Goal: Task Accomplishment & Management: Use online tool/utility

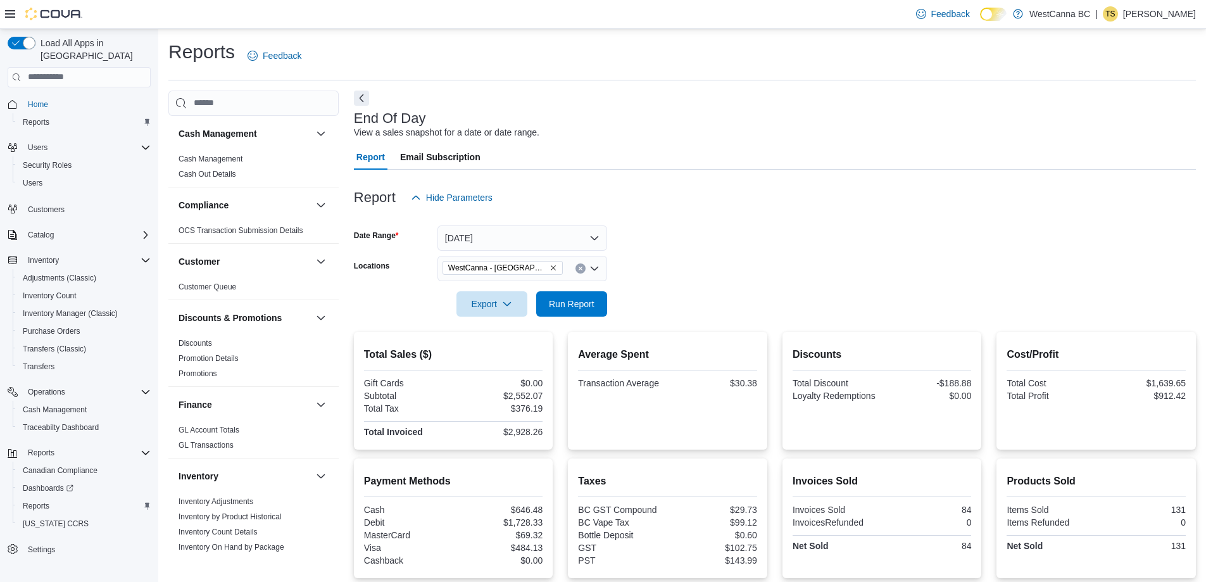
scroll to position [633, 0]
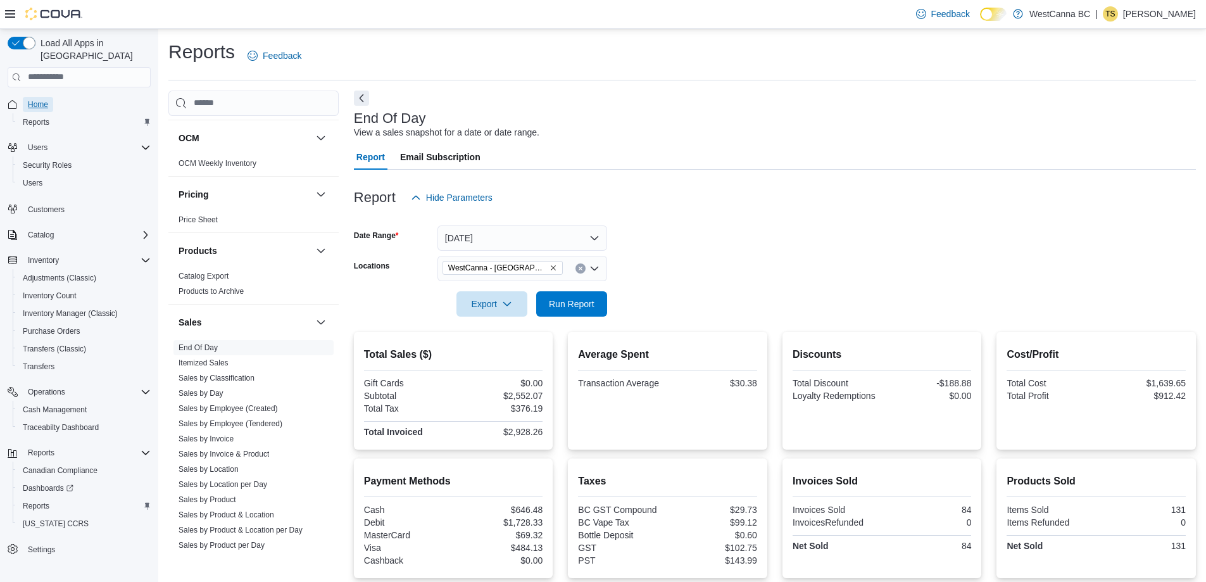
click at [40, 99] on span "Home" at bounding box center [38, 104] width 20 height 10
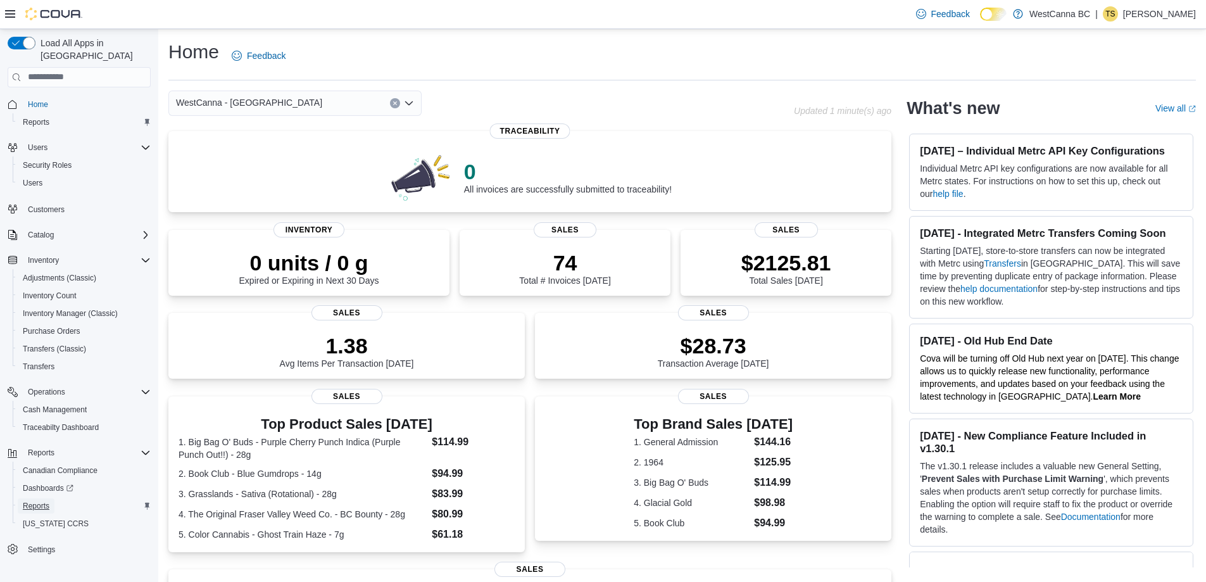
click at [47, 501] on span "Reports" at bounding box center [36, 506] width 27 height 10
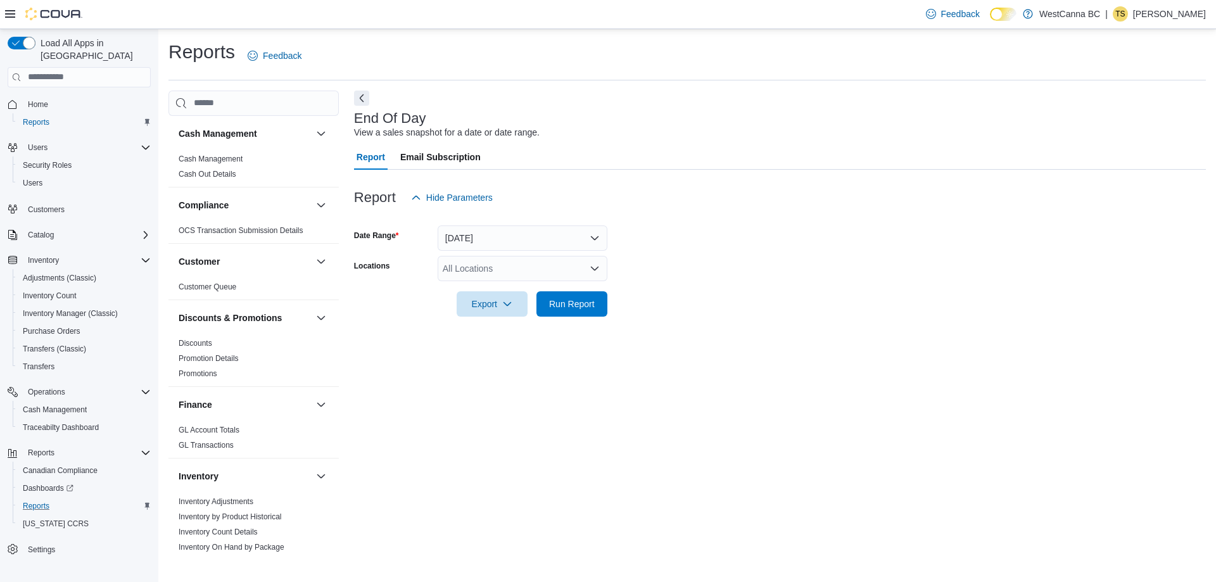
click at [497, 270] on div "All Locations" at bounding box center [523, 268] width 170 height 25
click at [511, 305] on span "WestCanna - [GEOGRAPHIC_DATA]" at bounding box center [538, 308] width 146 height 13
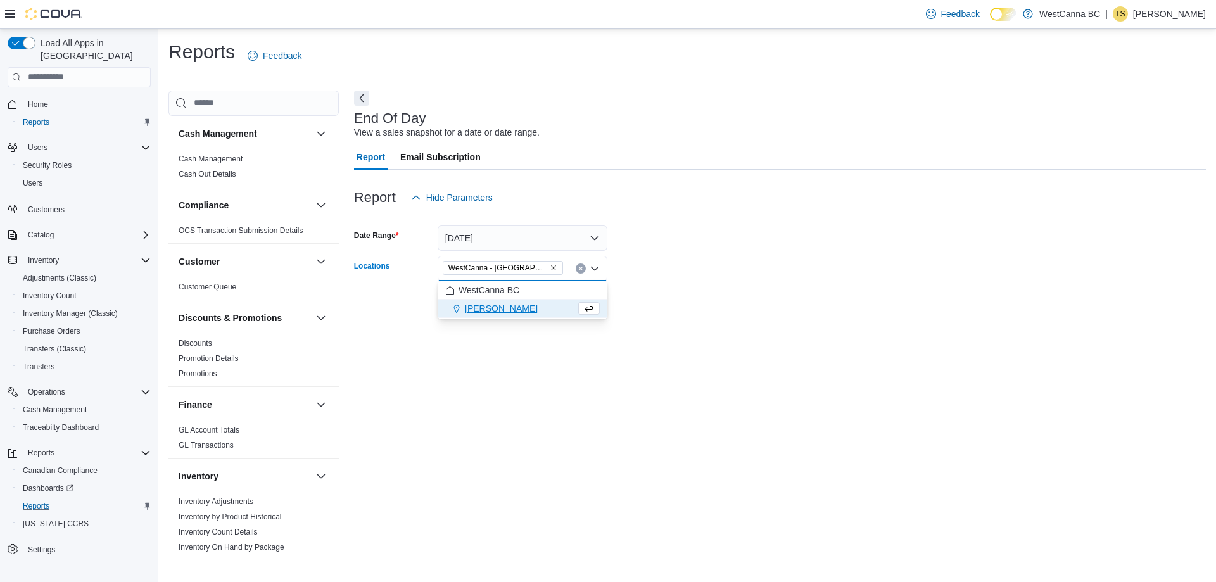
click at [719, 292] on form "Date Range [DATE] Locations [GEOGRAPHIC_DATA] - [GEOGRAPHIC_DATA] Combo box. Se…" at bounding box center [780, 263] width 852 height 106
click at [574, 308] on span "Run Report" at bounding box center [572, 303] width 46 height 13
